Goal: Use online tool/utility: Utilize a website feature to perform a specific function

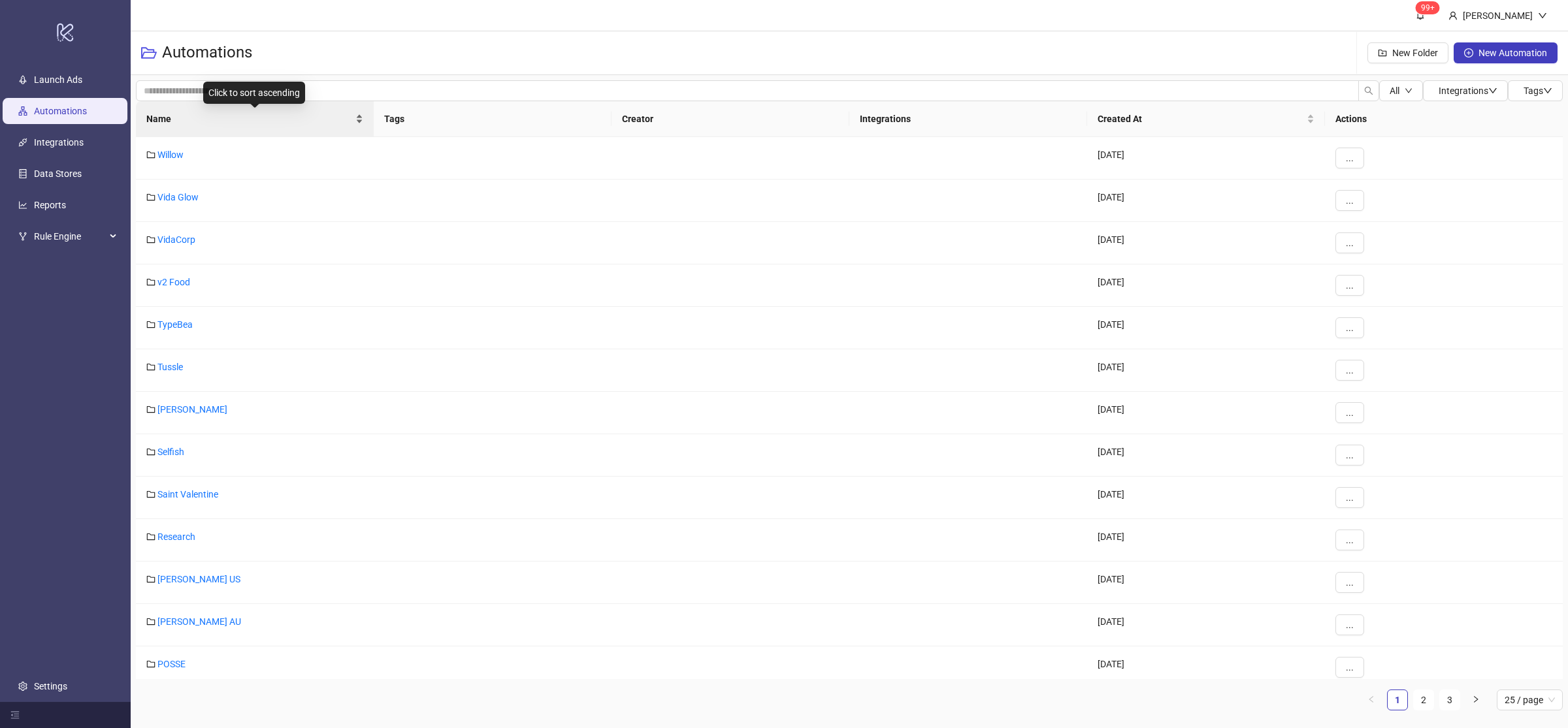
click at [359, 124] on div "Name" at bounding box center [254, 119] width 216 height 14
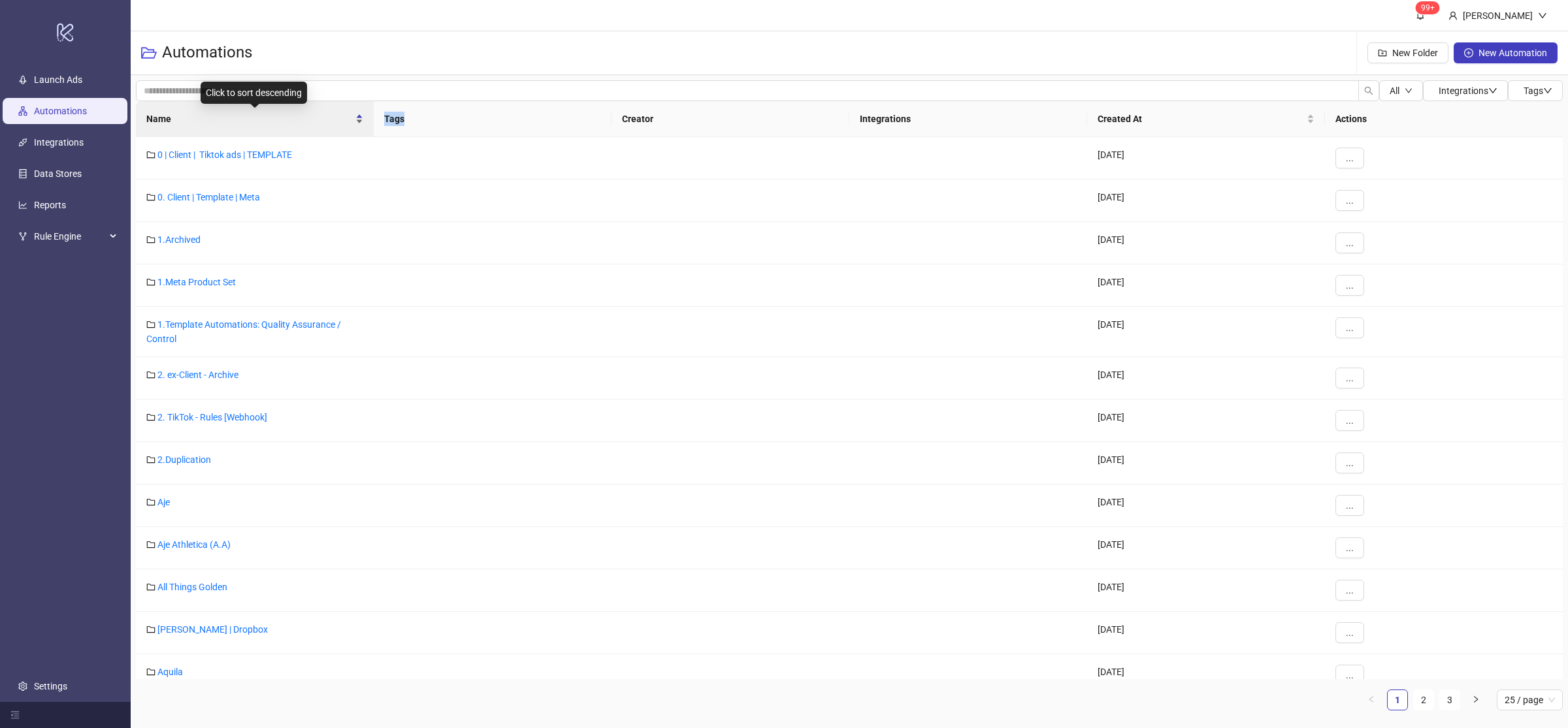
click at [359, 124] on div "Name" at bounding box center [254, 119] width 216 height 14
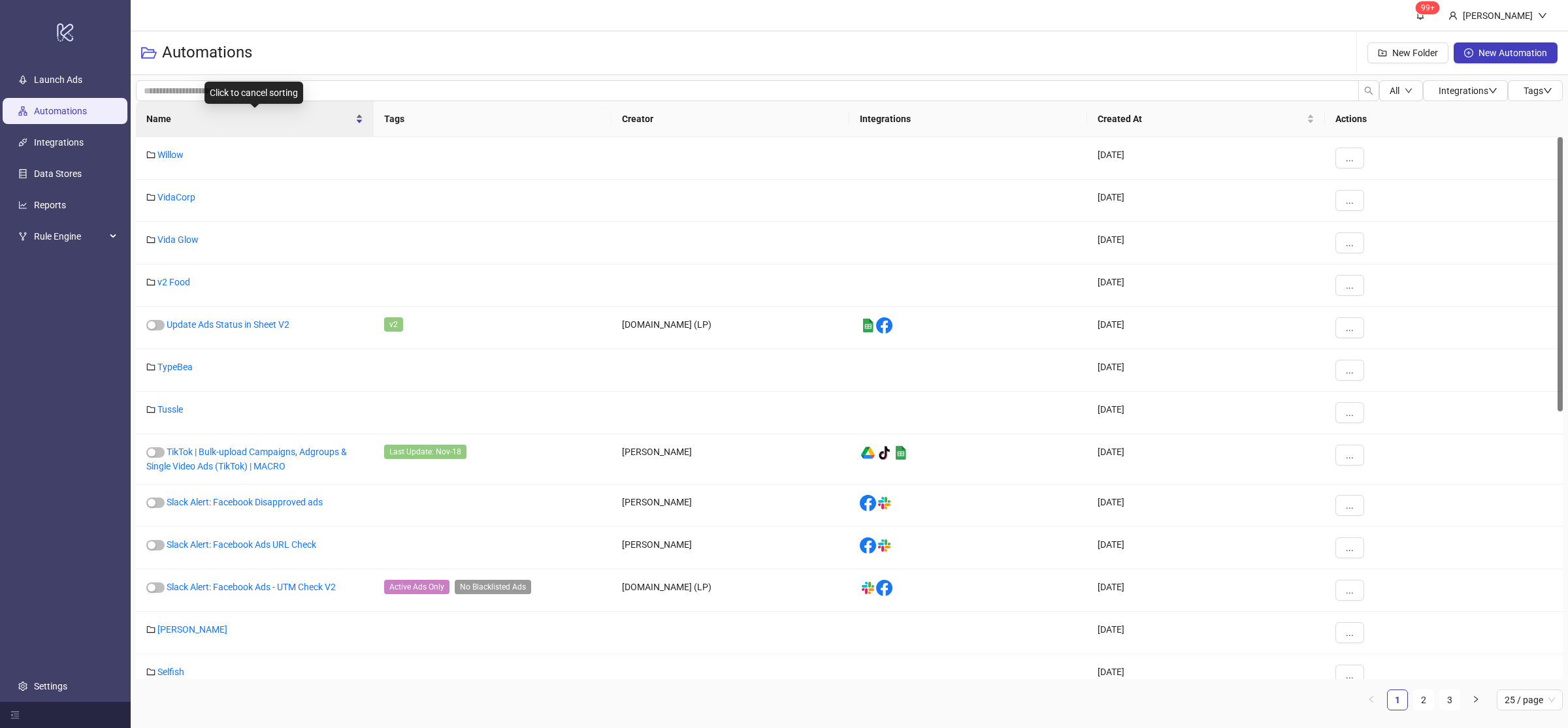
click at [357, 124] on div "Name" at bounding box center [254, 119] width 216 height 14
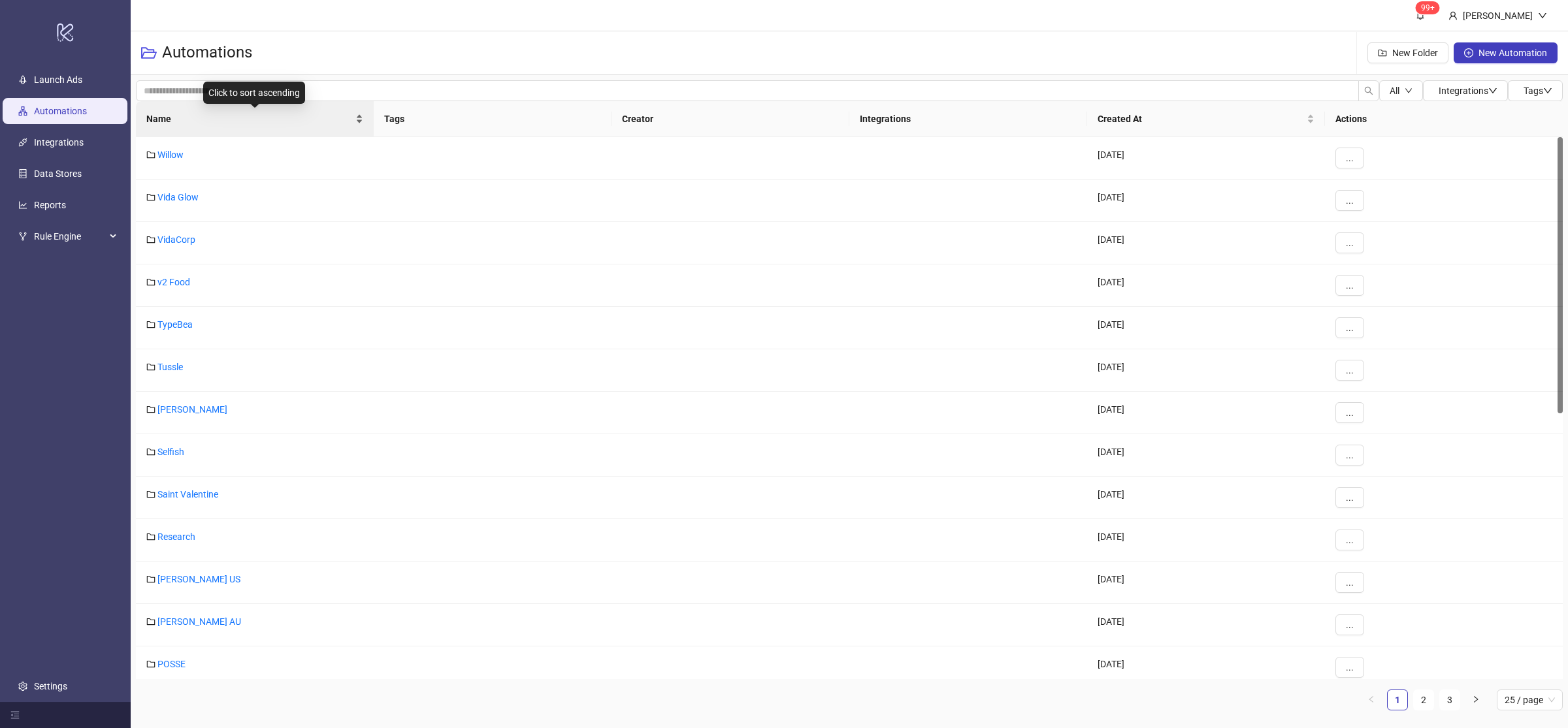
click at [354, 125] on div "Name" at bounding box center [254, 119] width 216 height 14
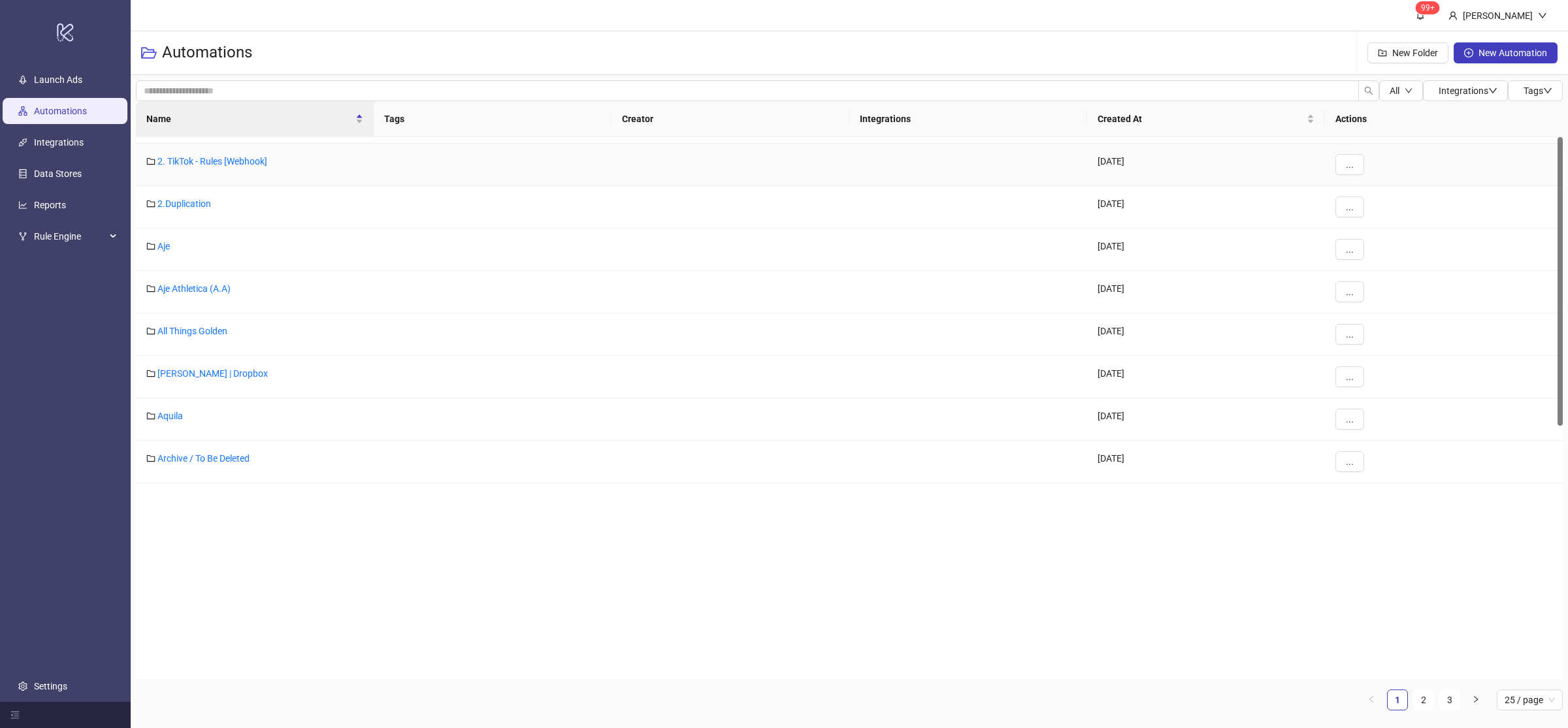
scroll to position [495, 0]
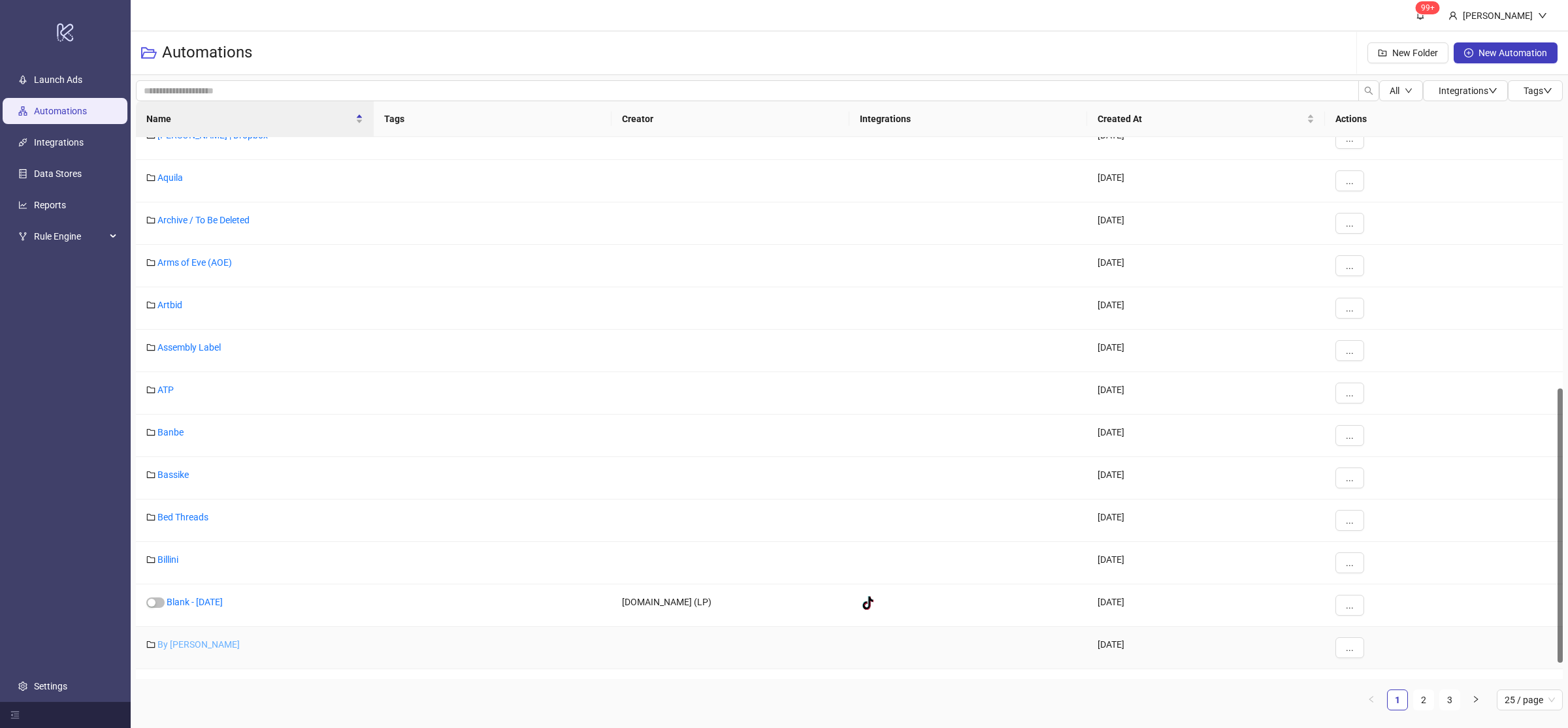
click at [198, 643] on link "By [PERSON_NAME]" at bounding box center [199, 645] width 82 height 11
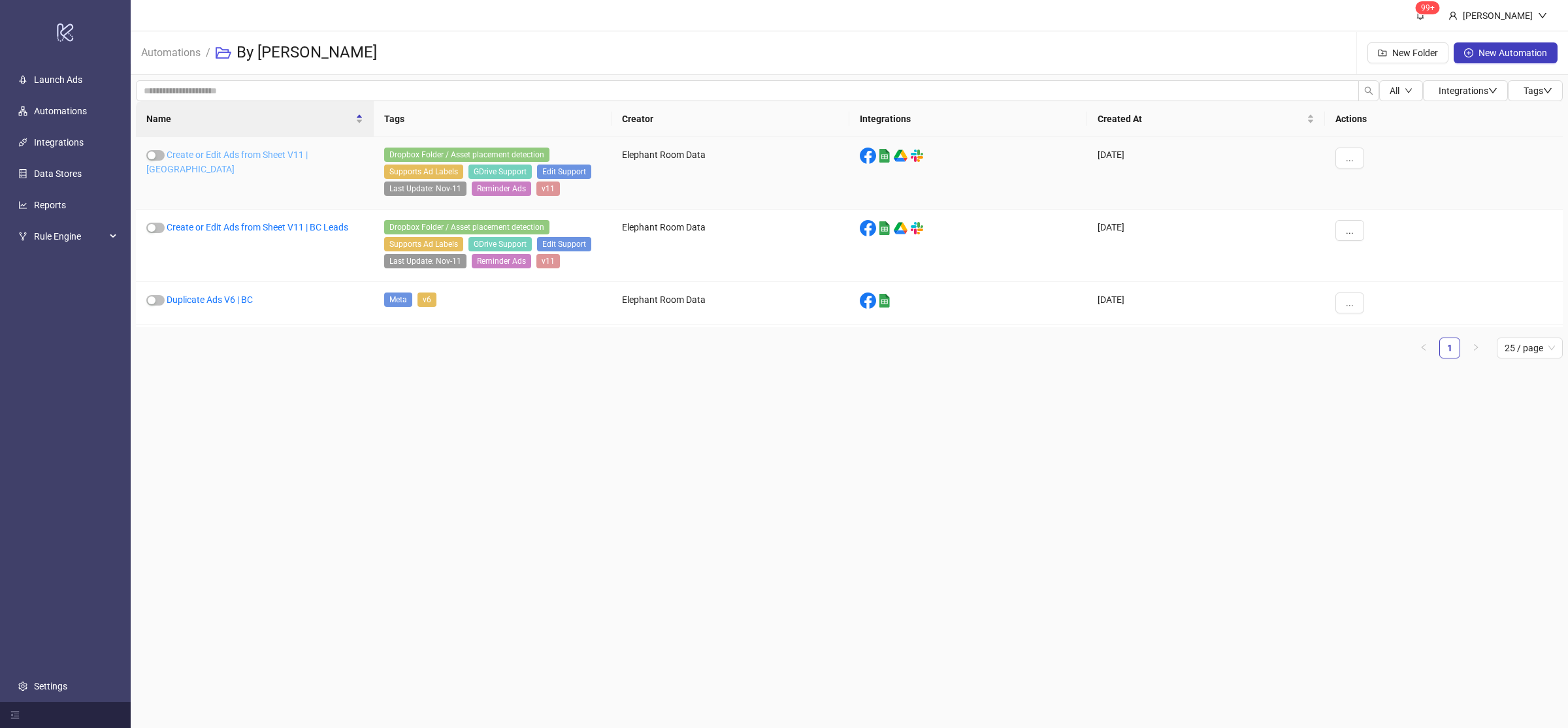
click at [261, 155] on link "Create or Edit Ads from Sheet V11 | [GEOGRAPHIC_DATA]" at bounding box center [226, 162] width 161 height 25
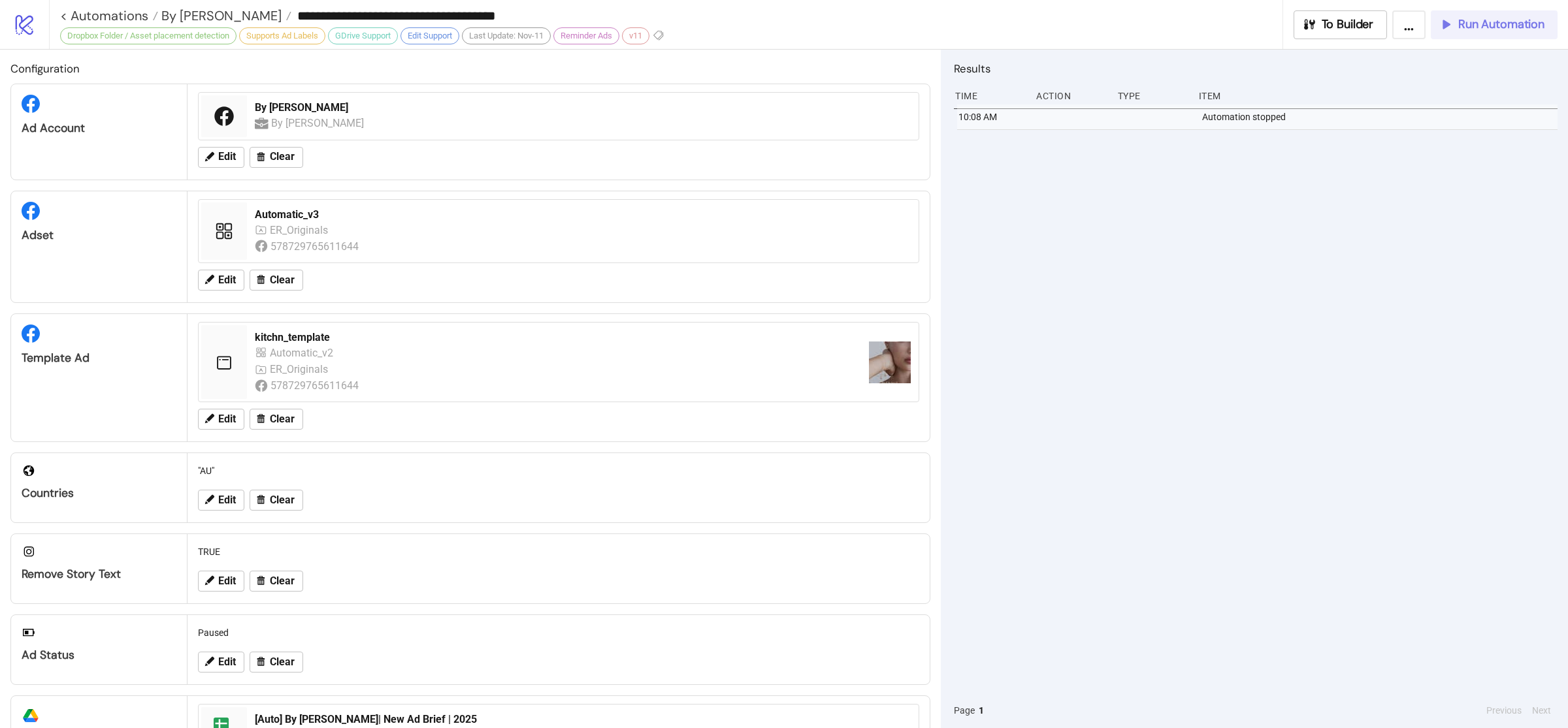
click at [1471, 31] on span "Run Automation" at bounding box center [1500, 24] width 86 height 15
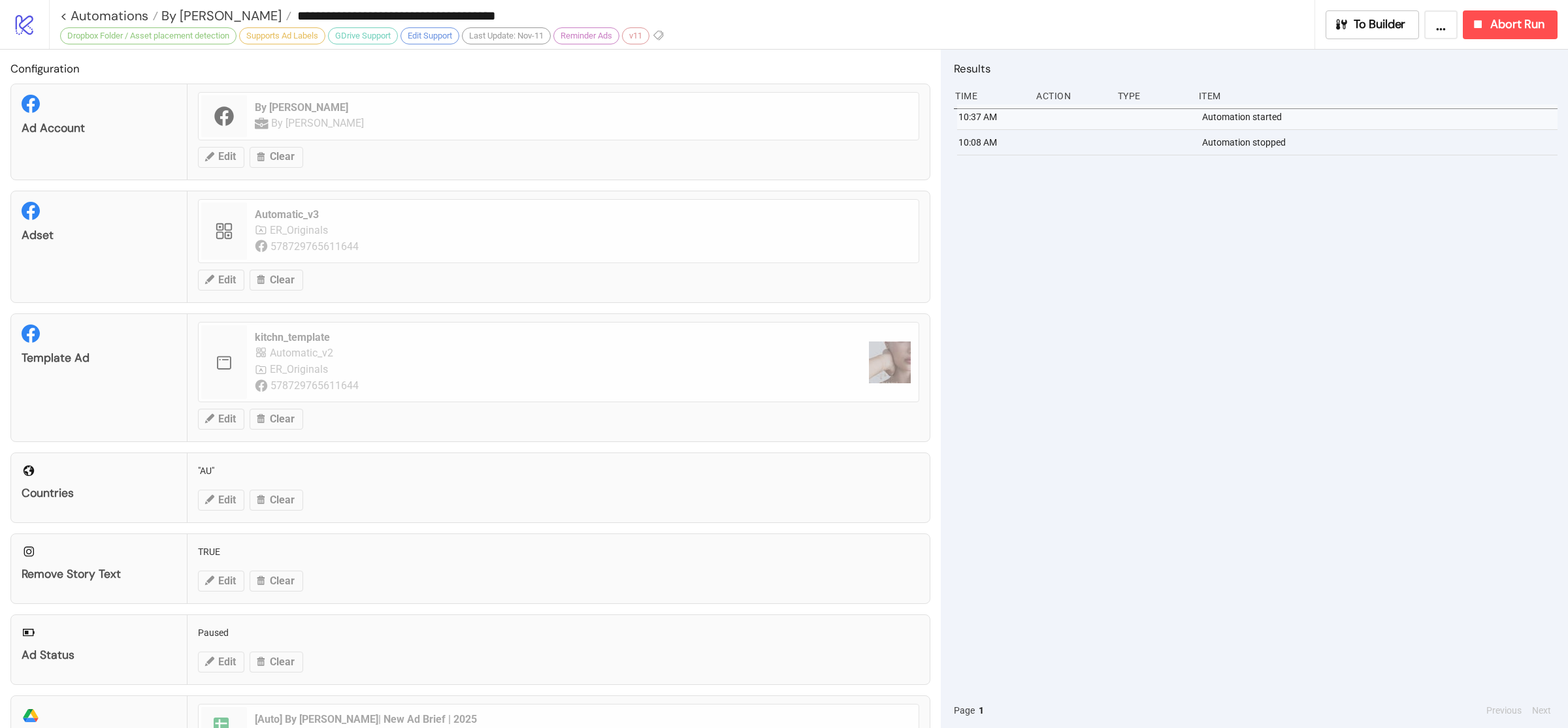
click at [1313, 331] on div "10:37 AM Automation started 10:08 AM Automation stopped" at bounding box center [1254, 398] width 603 height 589
